Goal: Answer question/provide support

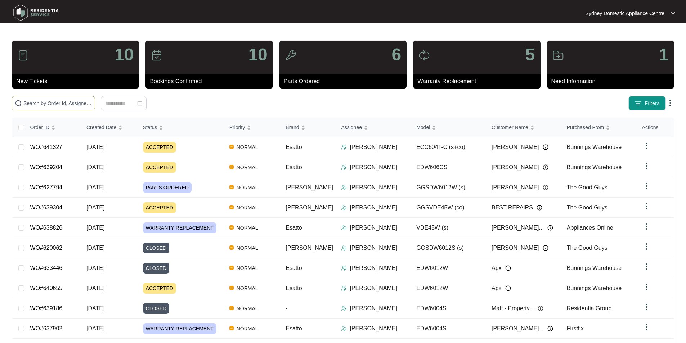
click at [92, 106] on input "text" at bounding box center [57, 103] width 68 height 8
paste input "636425"
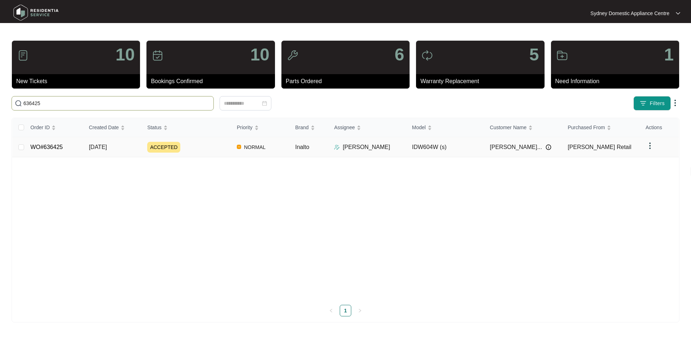
type input "636425"
click at [56, 145] on link "WO#636425" at bounding box center [47, 147] width 32 height 6
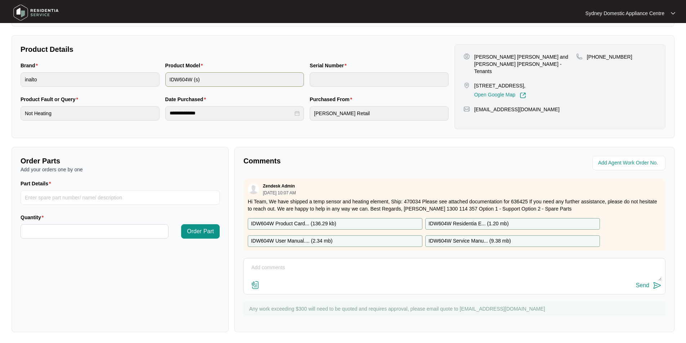
scroll to position [135, 0]
click at [320, 270] on textarea at bounding box center [454, 270] width 414 height 19
paste textarea "Fault Reported: DISHWASHER NO HOT WATER As requested, our technician attended t…"
click at [256, 286] on img at bounding box center [255, 284] width 9 height 9
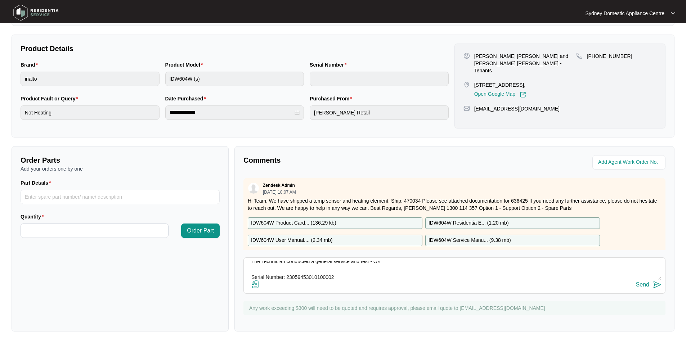
click at [0, 0] on input "file" at bounding box center [0, 0] width 0 height 0
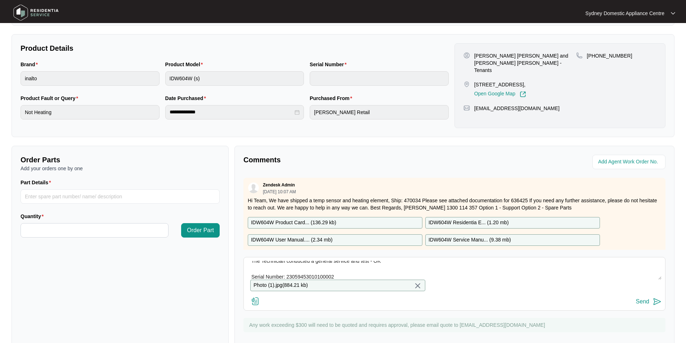
click at [330, 274] on textarea "Hi Team, Fault Reported: DISHWASHER NO HOT WATER As requested, our technician a…" at bounding box center [454, 270] width 414 height 19
paste textarea "Kind Regards, [PERSON_NAME] [GEOGRAPHIC_DATA] Domestic Appliance Centre Sales –…"
type textarea "Hi Team, Fault Reported: DISHWASHER NO HOT WATER As requested, our technician a…"
click at [647, 304] on div "Send" at bounding box center [642, 301] width 13 height 6
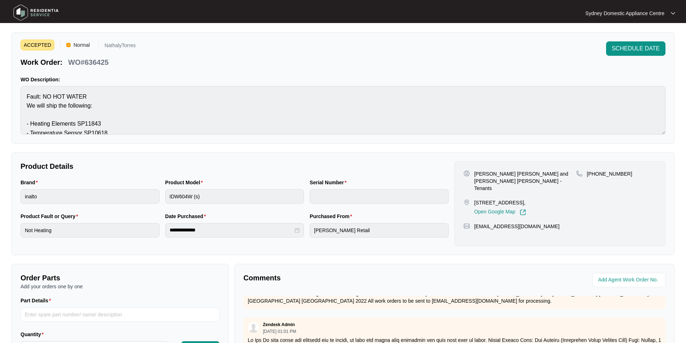
scroll to position [9, 0]
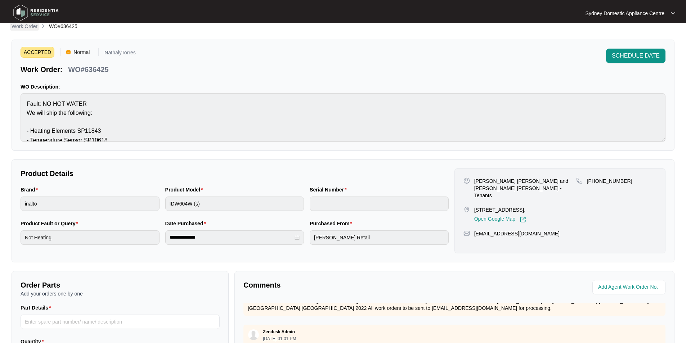
click at [22, 28] on p "Work Order" at bounding box center [25, 26] width 26 height 7
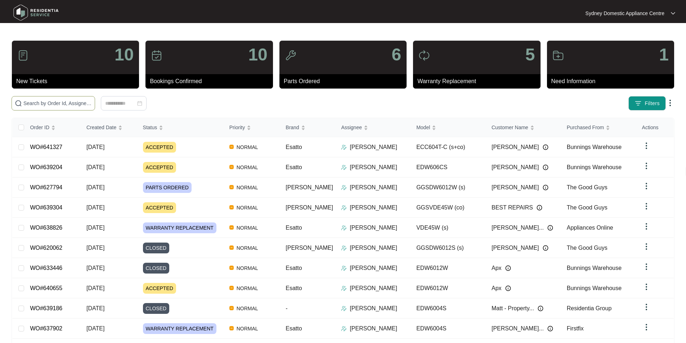
click at [95, 96] on span at bounding box center [53, 103] width 83 height 14
paste input "637859"
type input "637859"
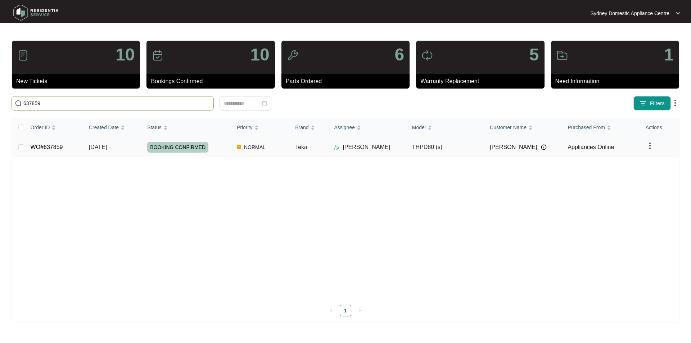
click at [56, 148] on link "WO#637859" at bounding box center [47, 147] width 32 height 6
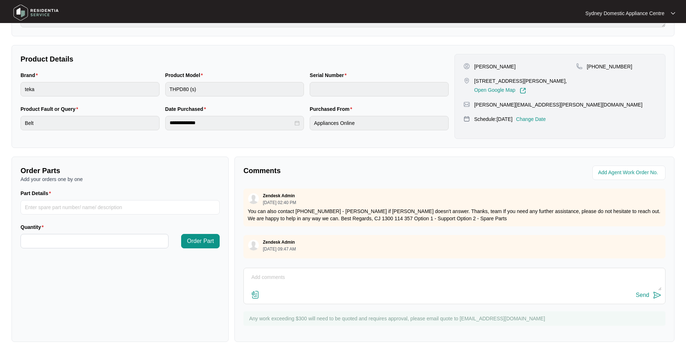
scroll to position [135, 0]
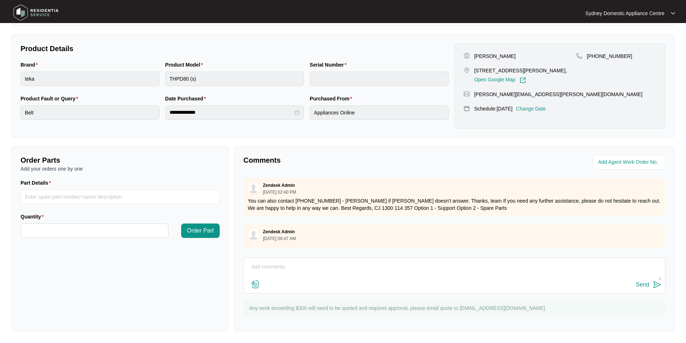
click at [324, 261] on textarea at bounding box center [454, 270] width 414 height 19
paste textarea "Fault Reported: not spinning. As requested, our technician attended to the prop…"
click at [251, 284] on img at bounding box center [255, 284] width 9 height 9
click at [0, 0] on input "file" at bounding box center [0, 0] width 0 height 0
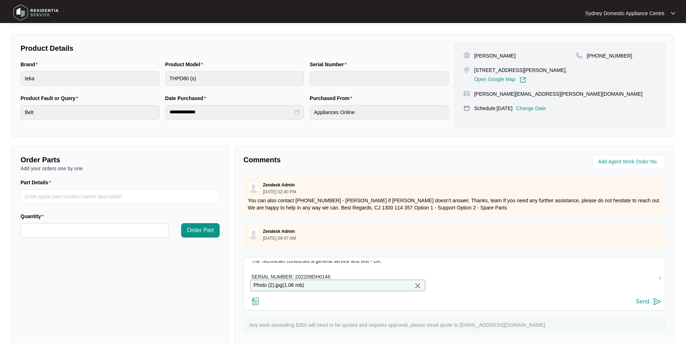
click at [330, 272] on textarea "Hi Team. Fault Reported: not spinning. As requested, our technician attended to…" at bounding box center [454, 270] width 414 height 19
paste textarea "Kind Regards, [PERSON_NAME] Sydney Domestic Appliance Centre"
type textarea "Hi Team. Fault Reported: not spinning. As requested, our technician attended to…"
click at [648, 303] on button "Send" at bounding box center [649, 302] width 26 height 10
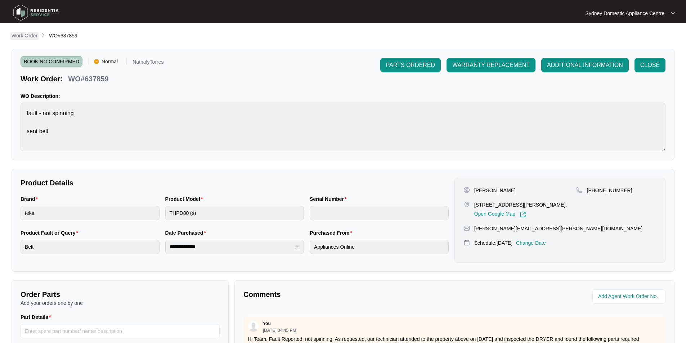
click at [25, 33] on p "Work Order" at bounding box center [25, 35] width 26 height 7
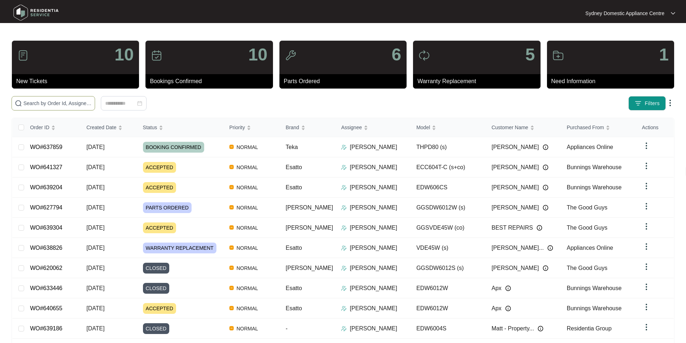
click at [95, 98] on span at bounding box center [53, 103] width 83 height 14
paste input "636425"
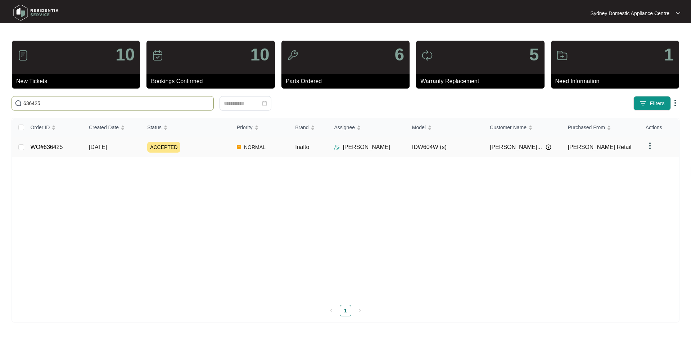
type input "636425"
click at [60, 144] on link "WO#636425" at bounding box center [47, 147] width 32 height 6
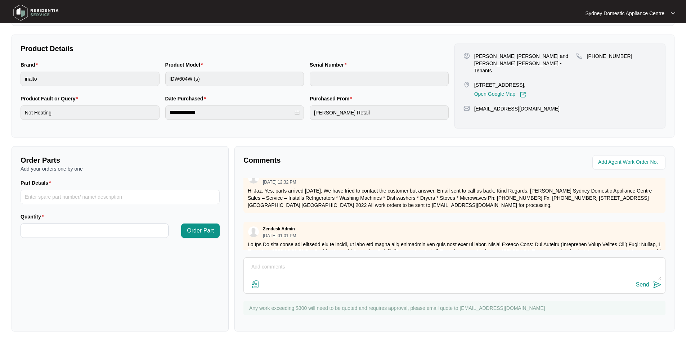
scroll to position [290, 0]
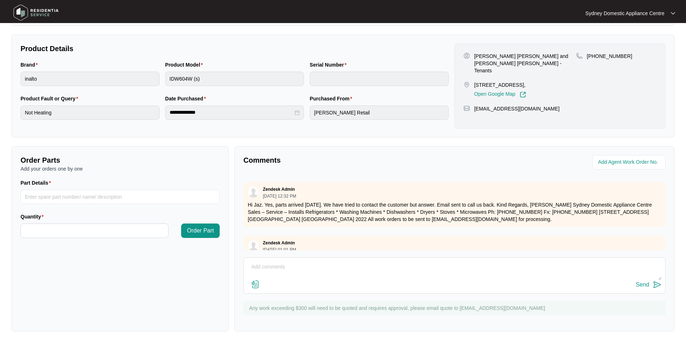
click at [376, 264] on textarea at bounding box center [454, 270] width 414 height 19
paste textarea "Fault Reported: DISHWASHER NO HOT WATER As requested, our technician attended t…"
type textarea "Hi Team. Fault Reported: DISHWASHER NO HOT WATER As requested, our technician a…"
click at [254, 285] on img at bounding box center [255, 284] width 9 height 9
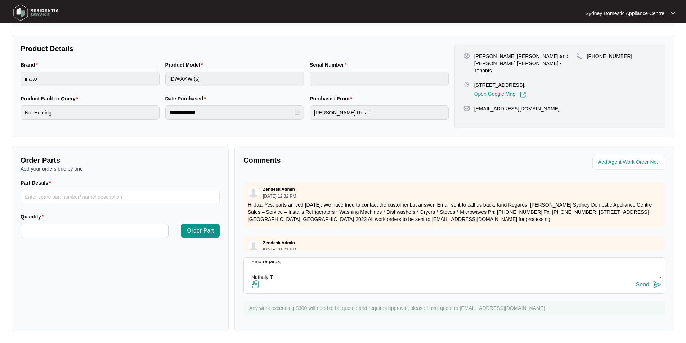
click at [0, 0] on input "file" at bounding box center [0, 0] width 0 height 0
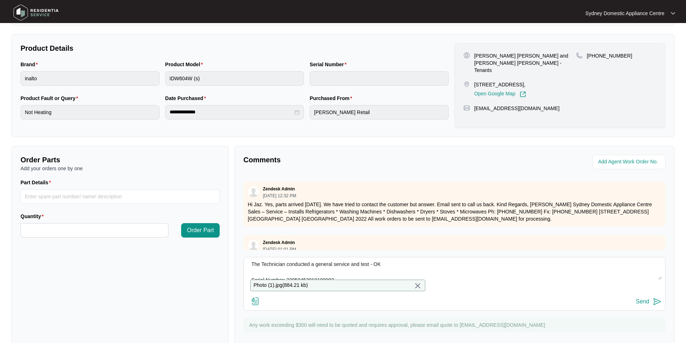
scroll to position [72, 0]
click at [643, 305] on div "Send" at bounding box center [642, 301] width 13 height 6
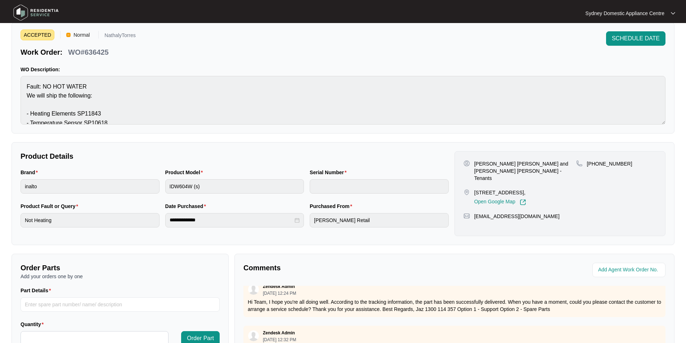
scroll to position [0, 0]
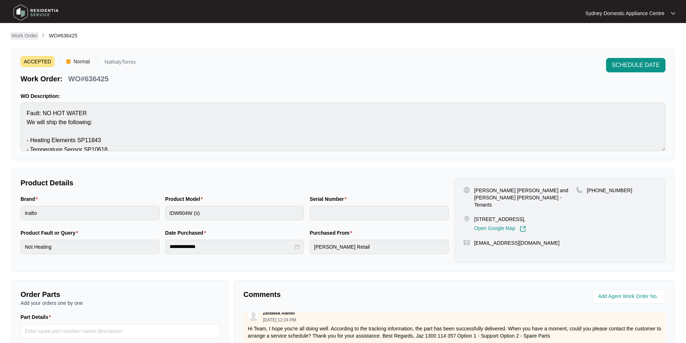
click at [31, 36] on p "Work Order" at bounding box center [25, 35] width 26 height 7
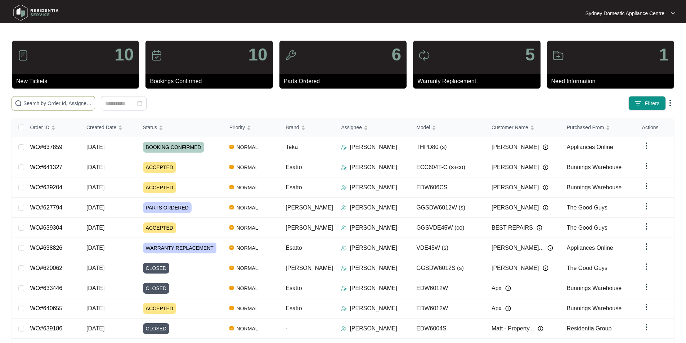
click at [95, 98] on span at bounding box center [53, 103] width 83 height 14
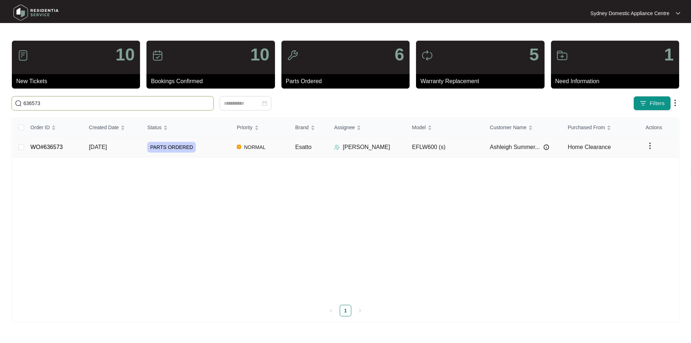
type input "636573"
click at [42, 148] on link "WO#636573" at bounding box center [47, 147] width 32 height 6
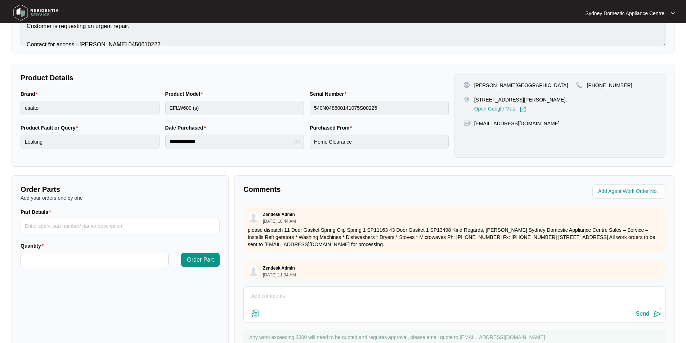
scroll to position [108, 0]
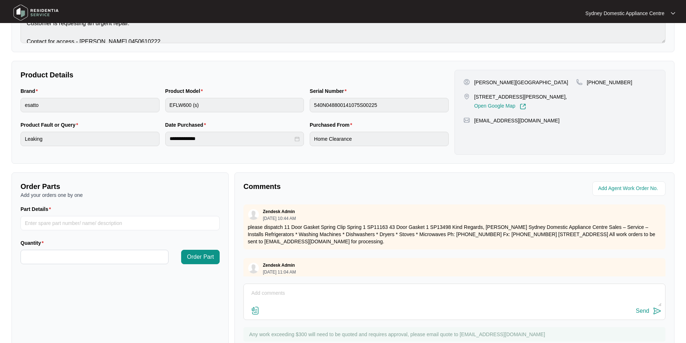
click at [299, 286] on div "Send" at bounding box center [454, 302] width 422 height 36
click at [299, 288] on textarea at bounding box center [454, 297] width 414 height 19
paste textarea "FAULT REPORTED: unit is leaking from the front As requested, our technician att…"
type textarea "Hi Team. FAULT REPORTED: unit is leaking from the front As requested, our techn…"
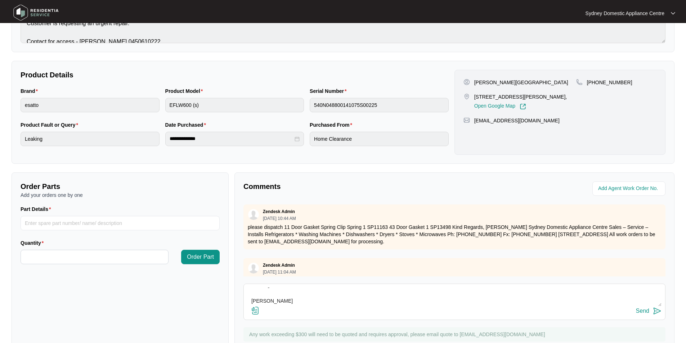
click at [294, 298] on textarea "Hi Team. FAULT REPORTED: unit is leaking from the front As requested, our techn…" at bounding box center [454, 297] width 414 height 19
click at [257, 311] on img at bounding box center [255, 310] width 9 height 9
click at [0, 0] on input "file" at bounding box center [0, 0] width 0 height 0
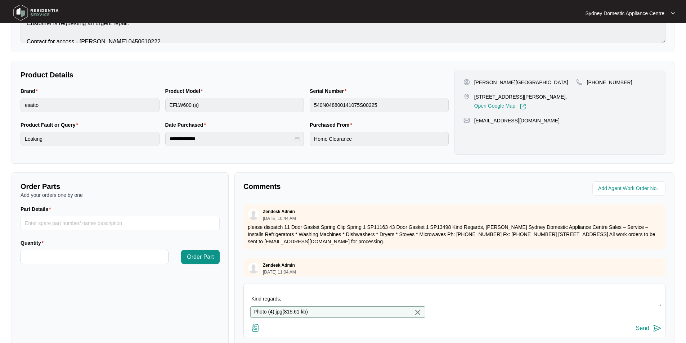
click at [647, 330] on div "Send" at bounding box center [642, 328] width 13 height 6
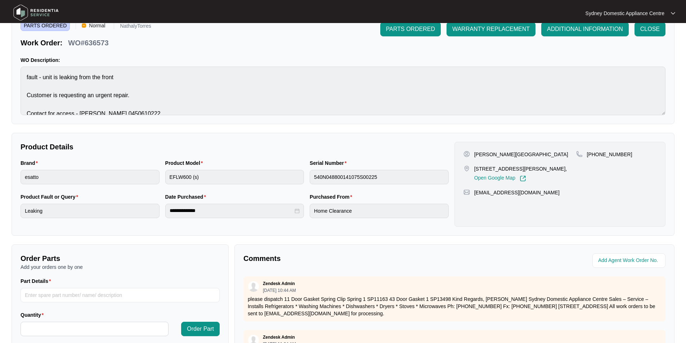
scroll to position [0, 0]
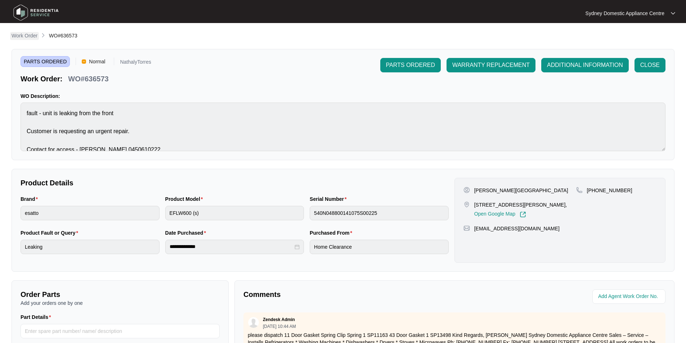
click at [34, 39] on link "Work Order" at bounding box center [24, 36] width 29 height 8
